Goal: Transaction & Acquisition: Purchase product/service

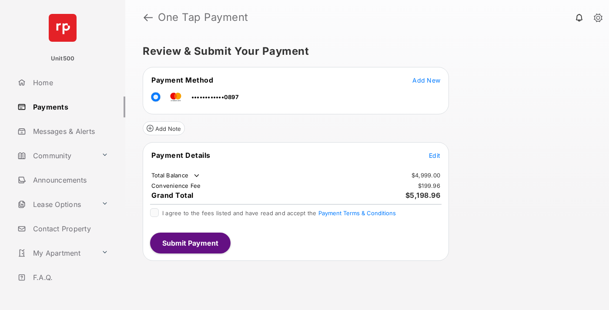
click at [435, 155] on span "Edit" at bounding box center [434, 155] width 11 height 7
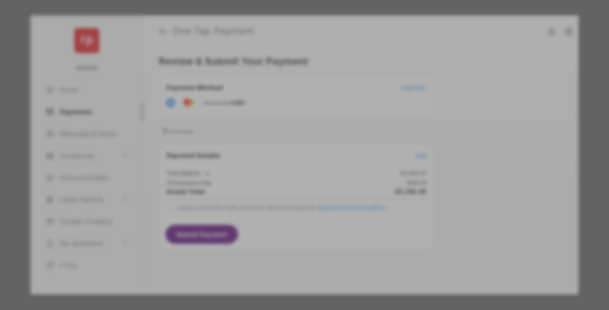
click at [289, 173] on div "Other Amount" at bounding box center [288, 175] width 141 height 15
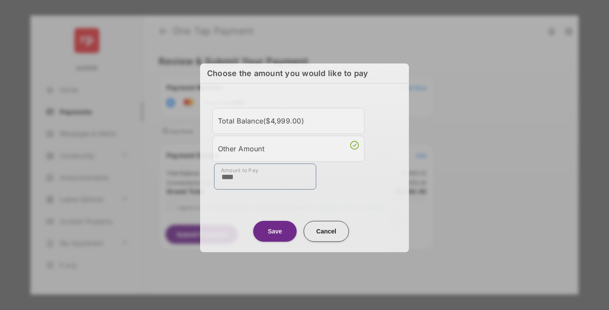
type input "****"
click at [275, 230] on button "Save" at bounding box center [275, 231] width 44 height 21
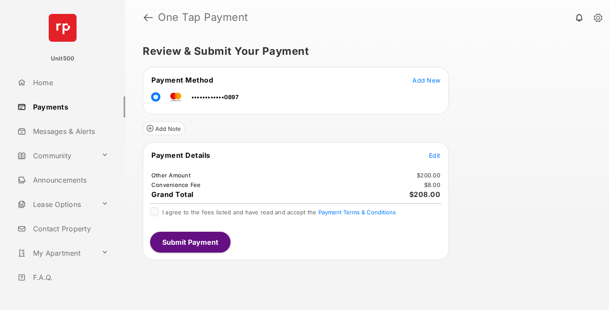
click at [435, 155] on span "Edit" at bounding box center [434, 155] width 11 height 7
click at [190, 242] on button "Submit Payment" at bounding box center [190, 242] width 81 height 21
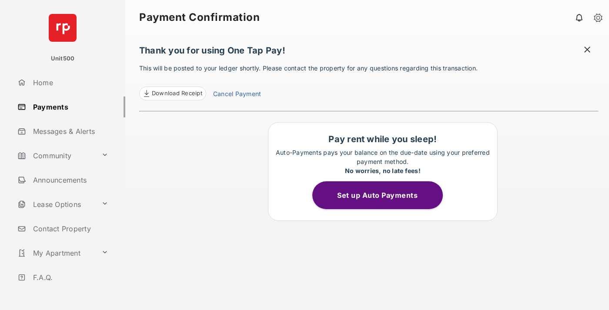
click at [172, 94] on span "Download Receipt" at bounding box center [177, 93] width 50 height 9
click at [588, 50] on span at bounding box center [587, 50] width 9 height 11
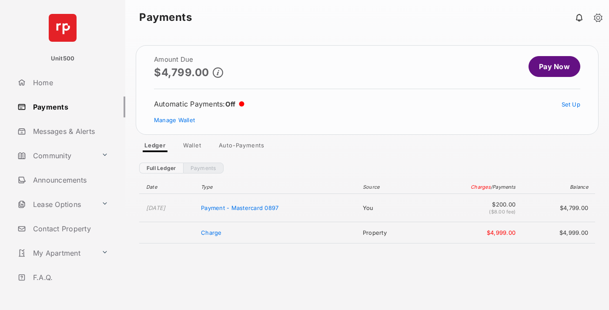
click at [175, 120] on link "Manage Wallet" at bounding box center [174, 120] width 41 height 7
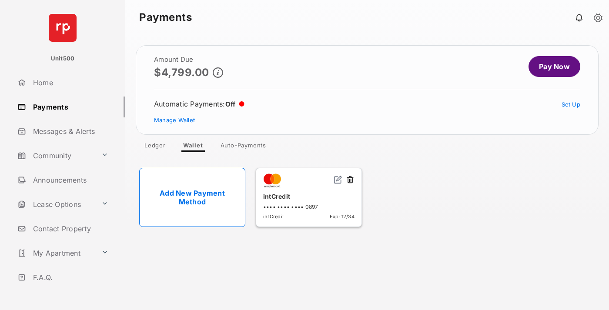
click at [350, 180] on button at bounding box center [350, 180] width 9 height 10
